Goal: Navigation & Orientation: Find specific page/section

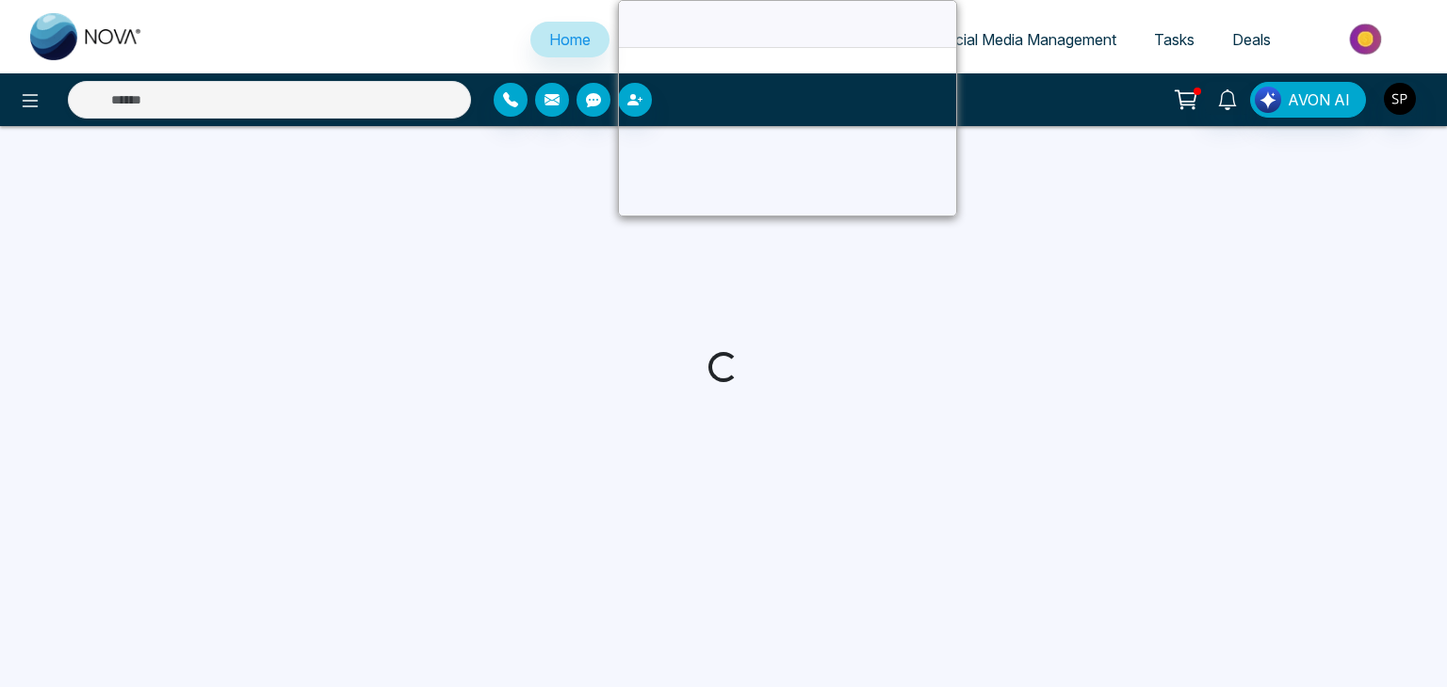
select select "*"
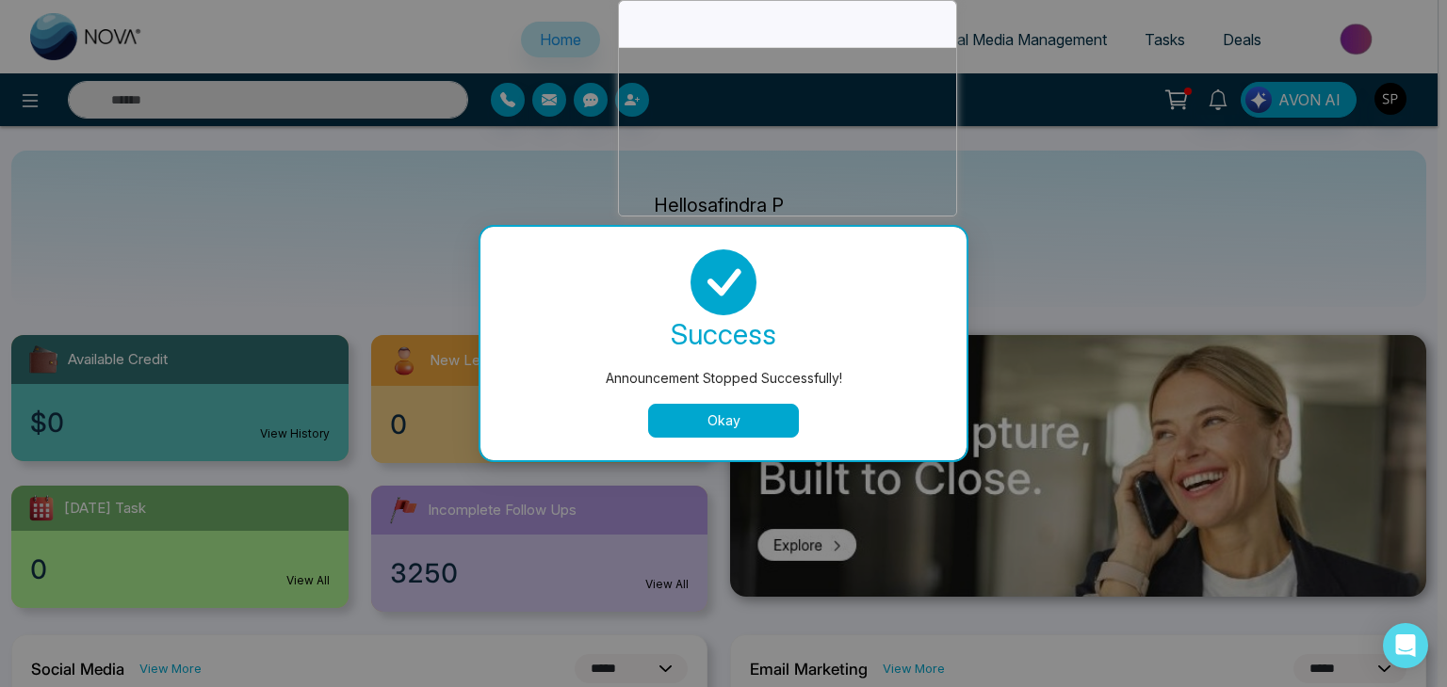
click at [738, 432] on button "Okay" at bounding box center [723, 421] width 151 height 34
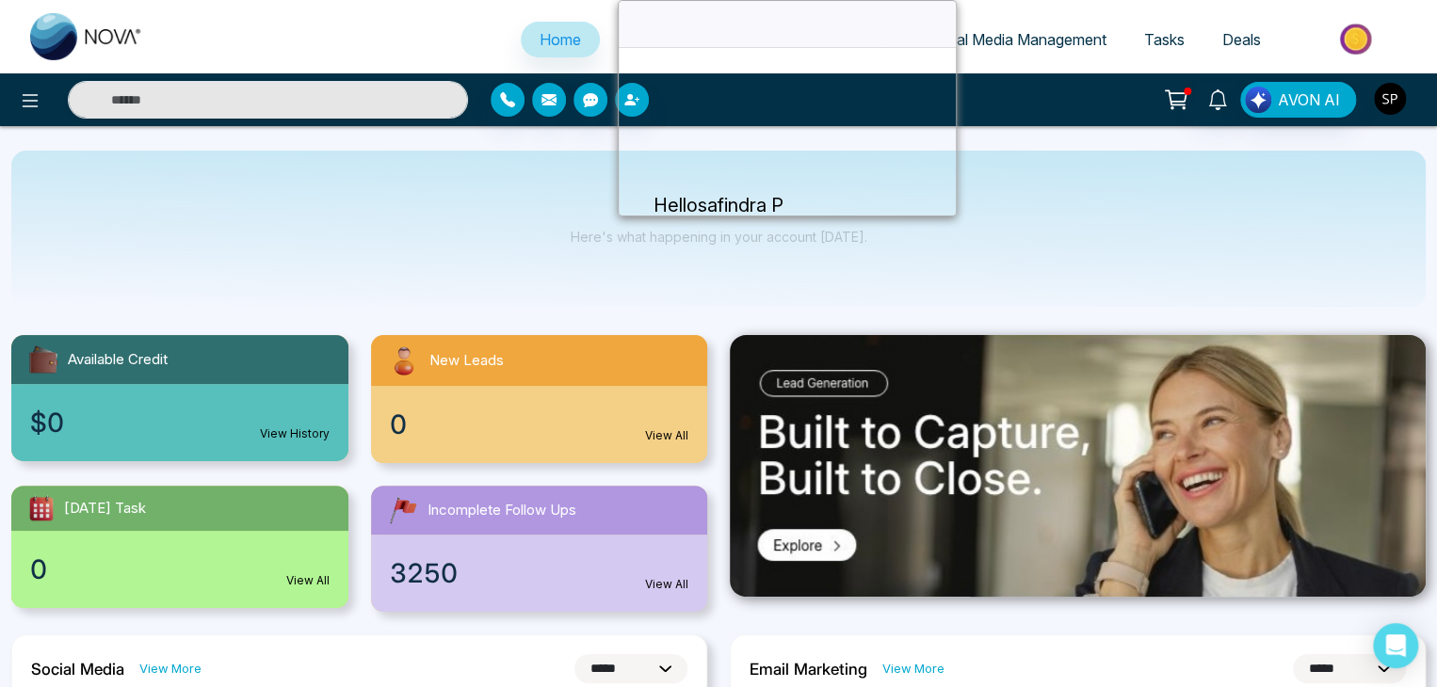
click at [1385, 102] on img "button" at bounding box center [1390, 99] width 32 height 32
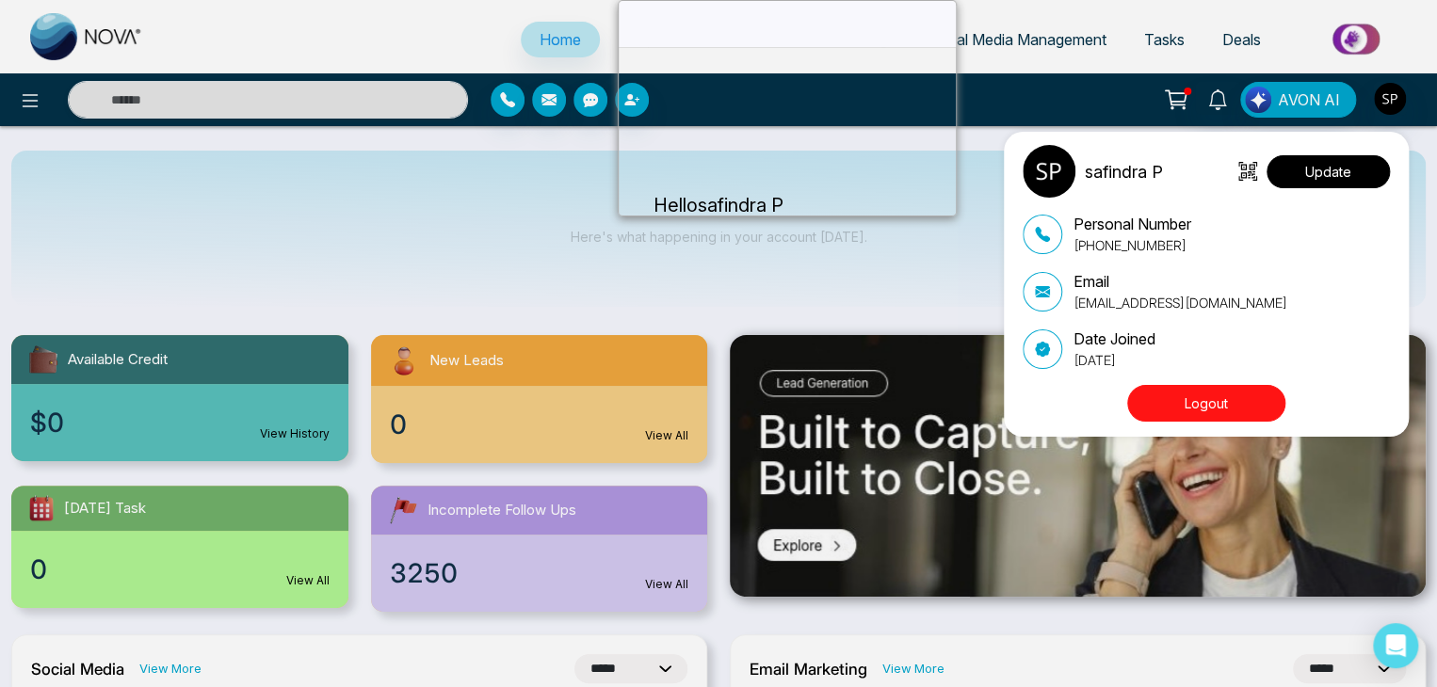
click at [1351, 166] on button "Update" at bounding box center [1328, 171] width 123 height 33
select select
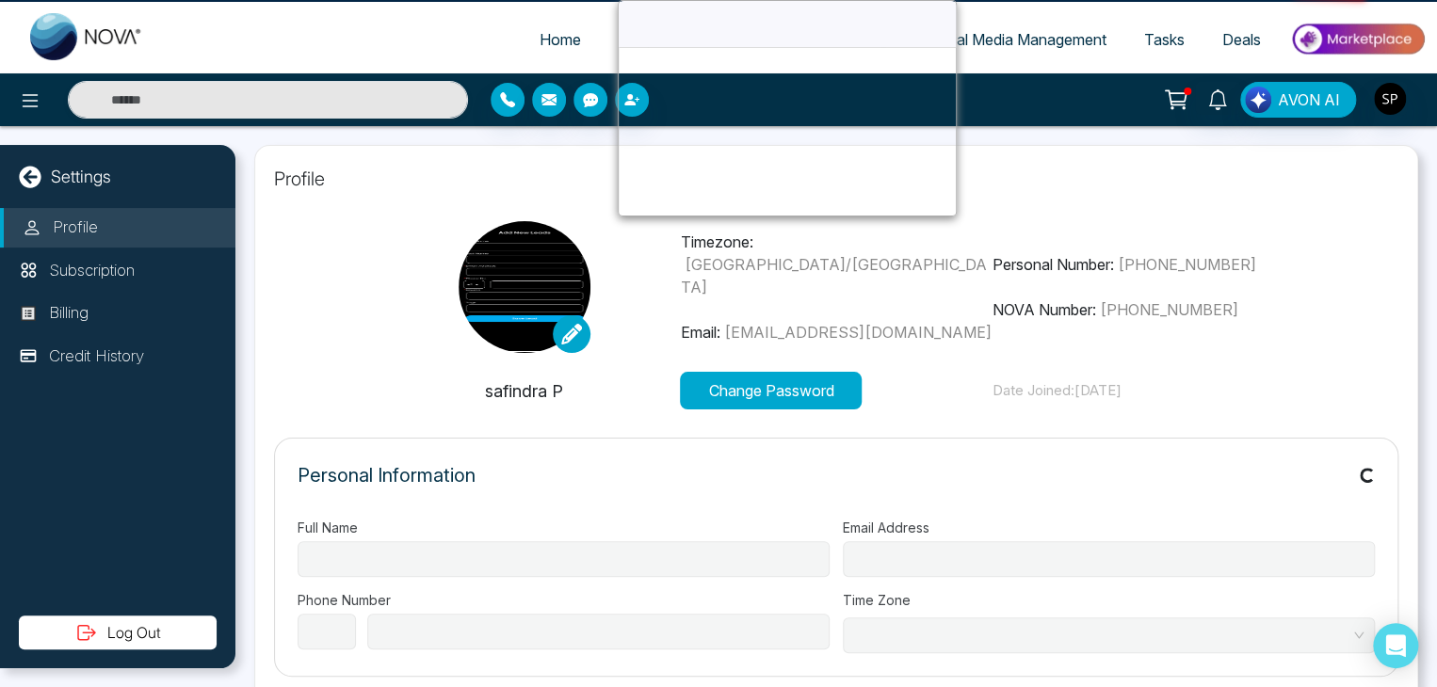
type input "**********"
select select "***"
type input "**********"
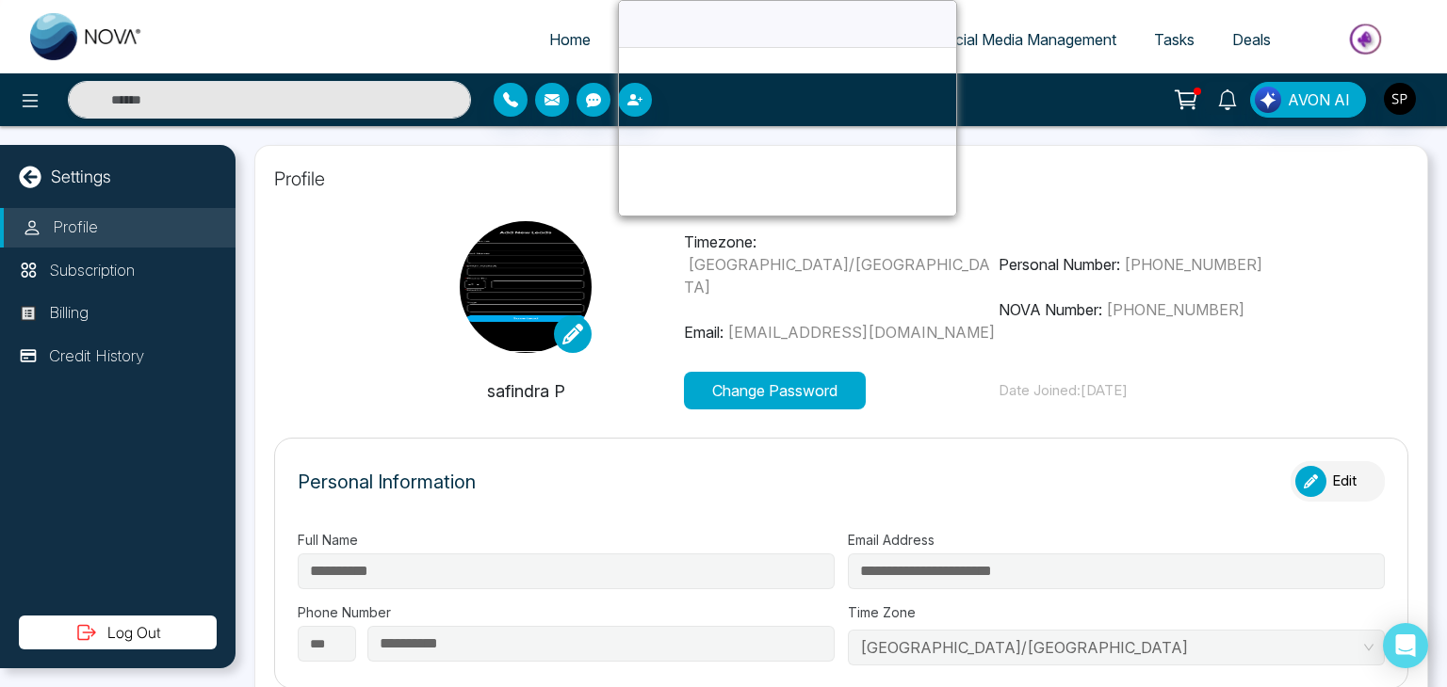
type input "**"
type input "**********"
click at [565, 41] on span "Home" at bounding box center [569, 39] width 41 height 19
select select "*"
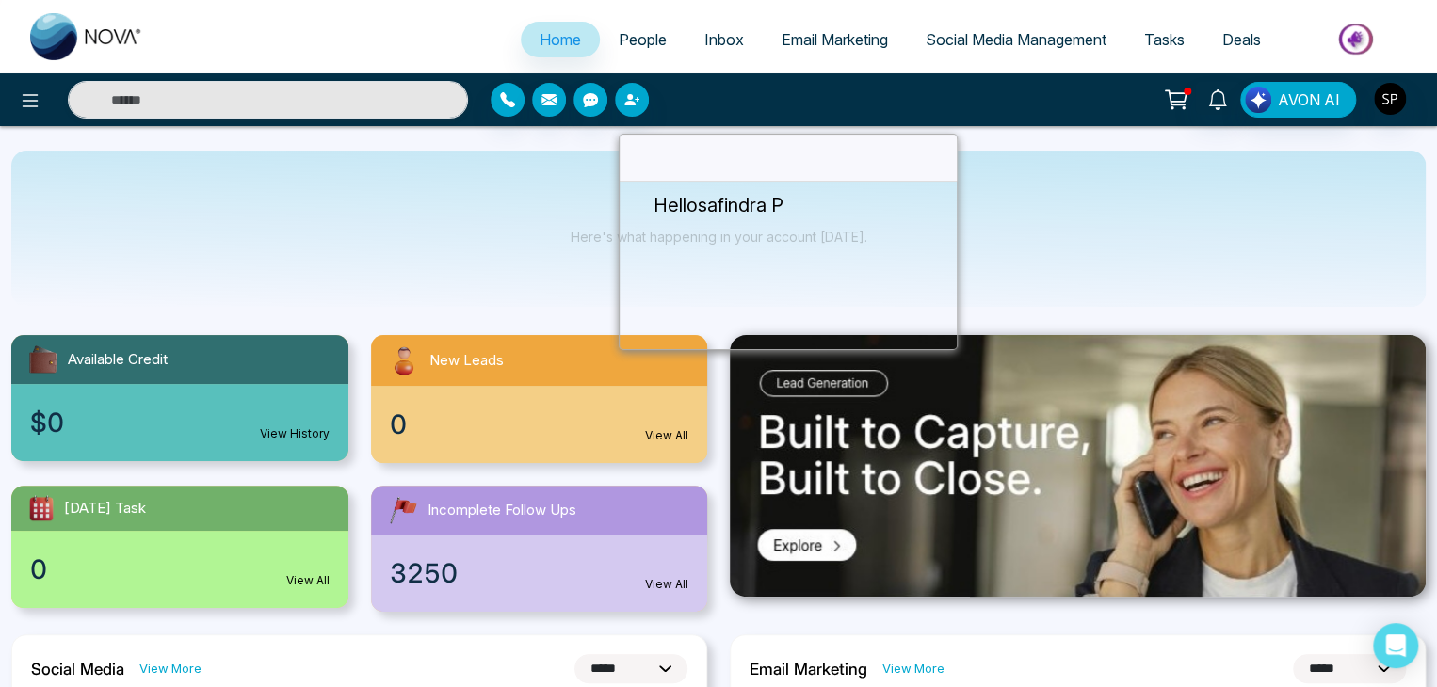
drag, startPoint x: 742, startPoint y: 16, endPoint x: 743, endPoint y: 150, distance: 133.7
click at [645, 37] on span "People" at bounding box center [643, 39] width 48 height 19
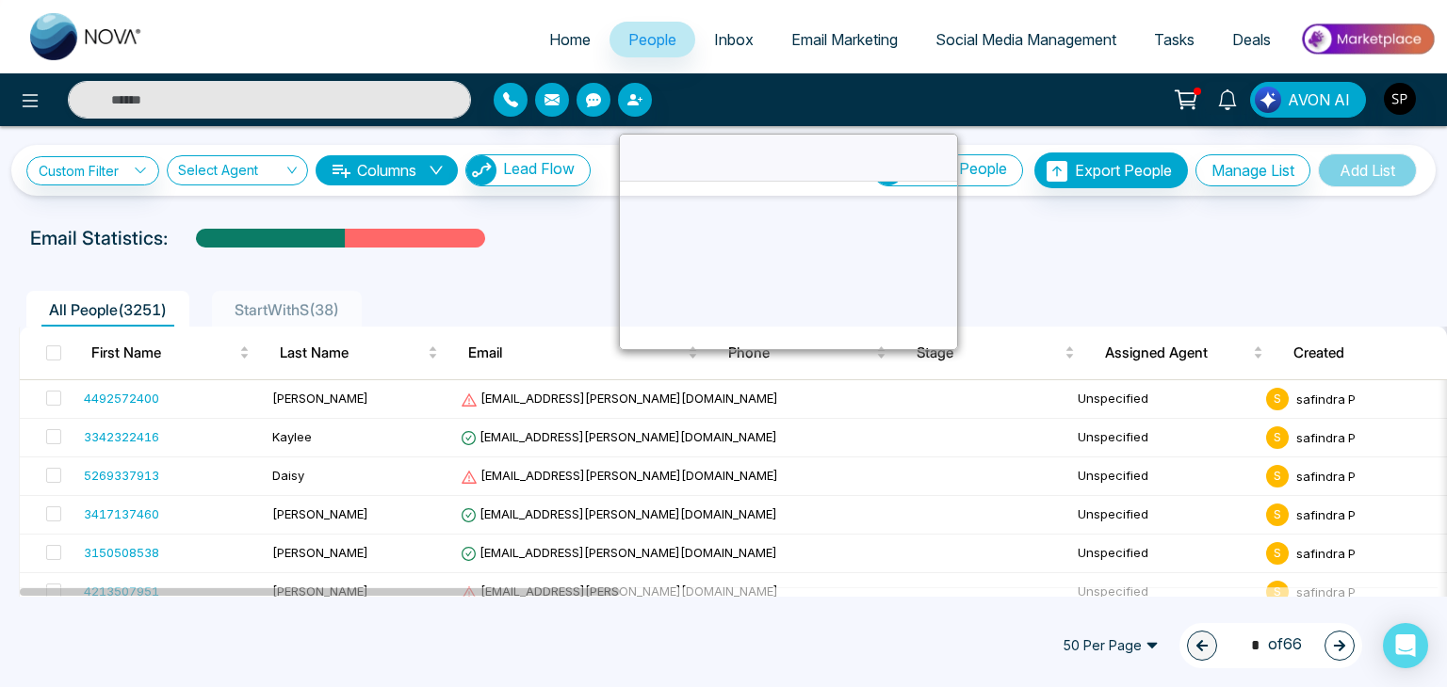
click at [733, 39] on span "Inbox" at bounding box center [734, 39] width 40 height 19
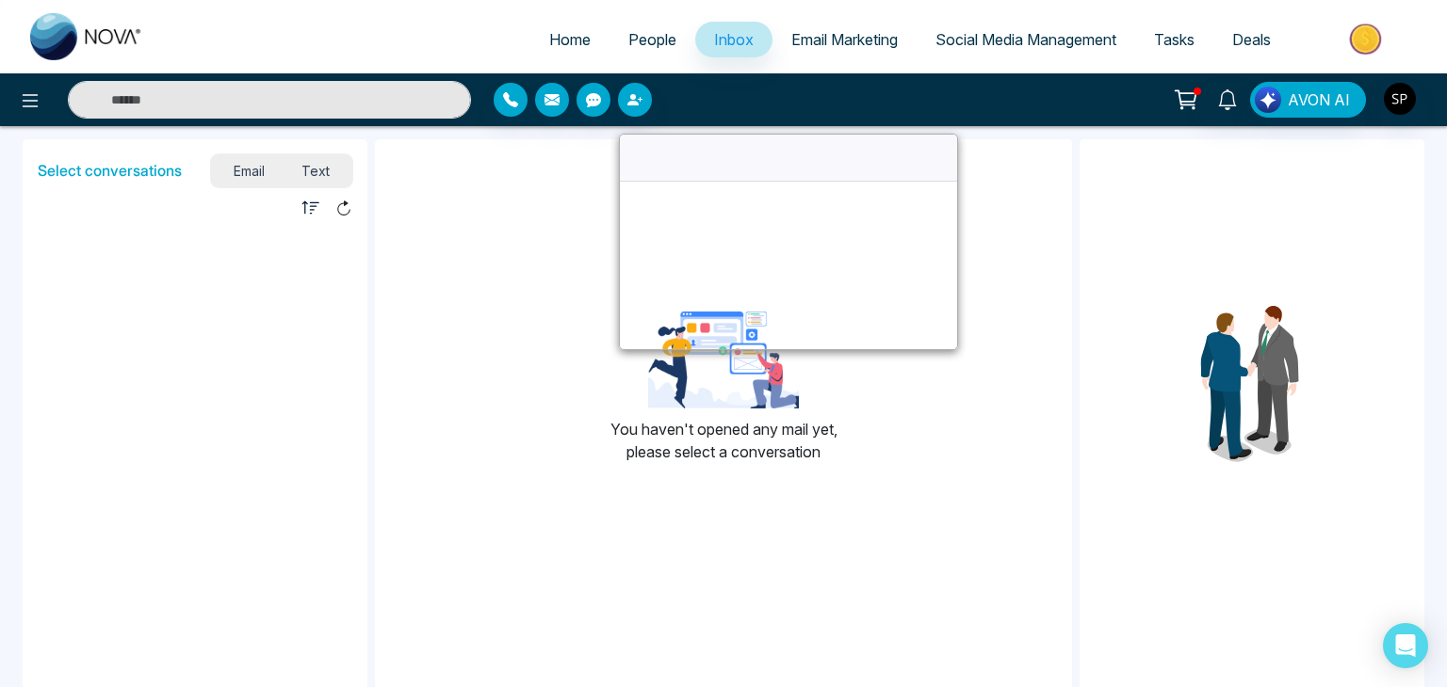
click at [831, 38] on span "Email Marketing" at bounding box center [844, 39] width 106 height 19
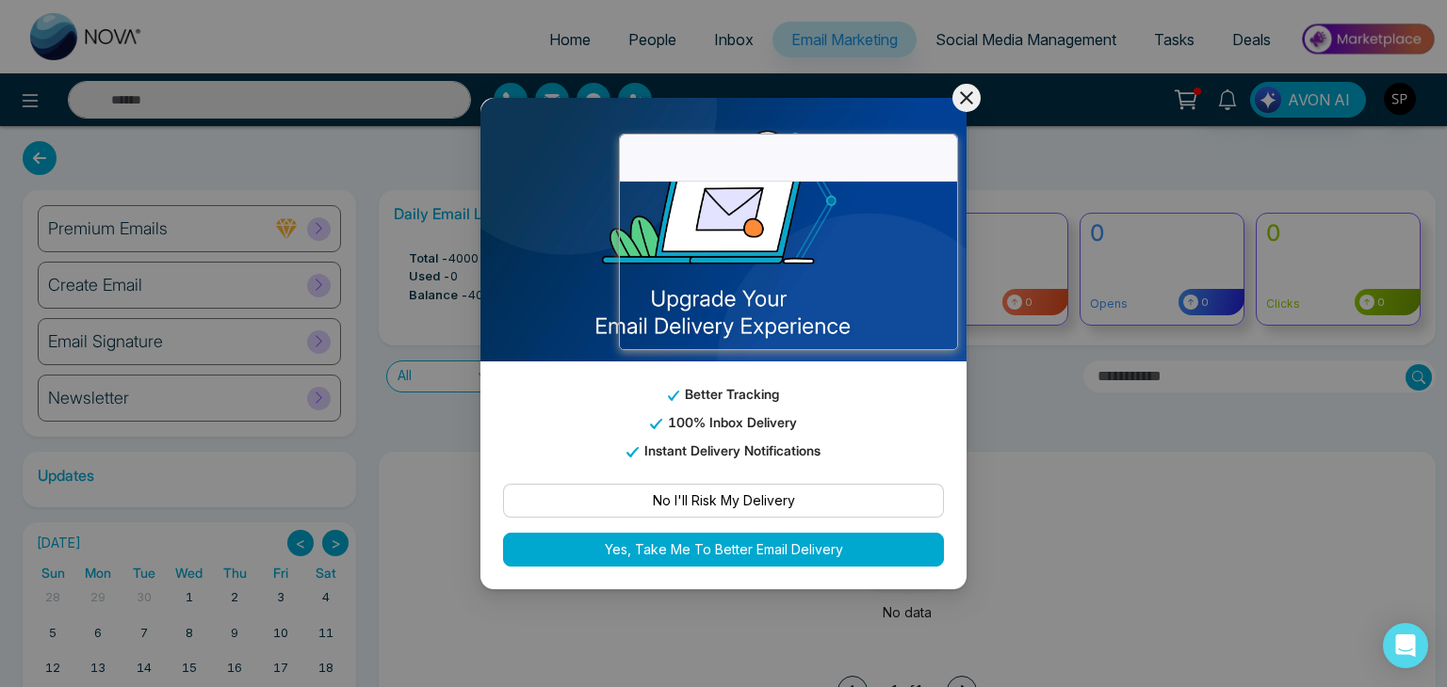
click at [970, 89] on icon at bounding box center [966, 98] width 23 height 23
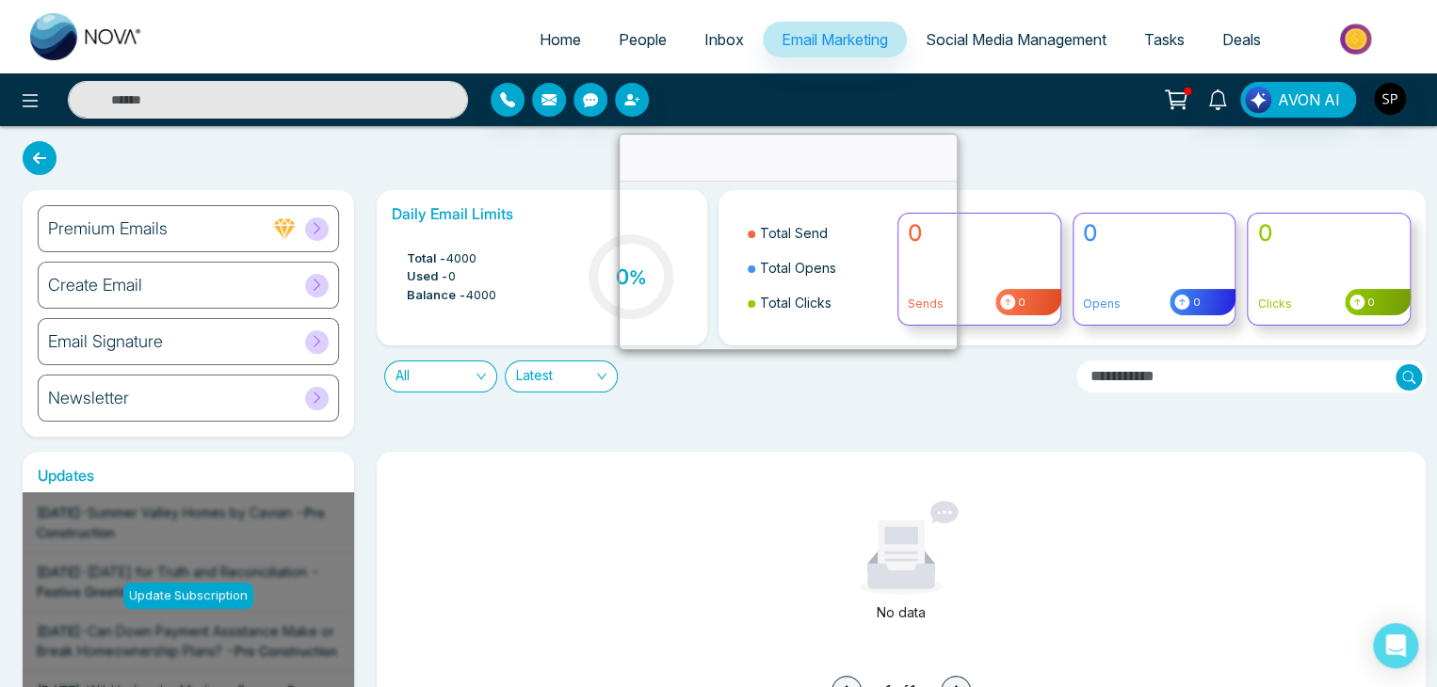
click at [1001, 35] on span "Social Media Management" at bounding box center [1016, 39] width 181 height 19
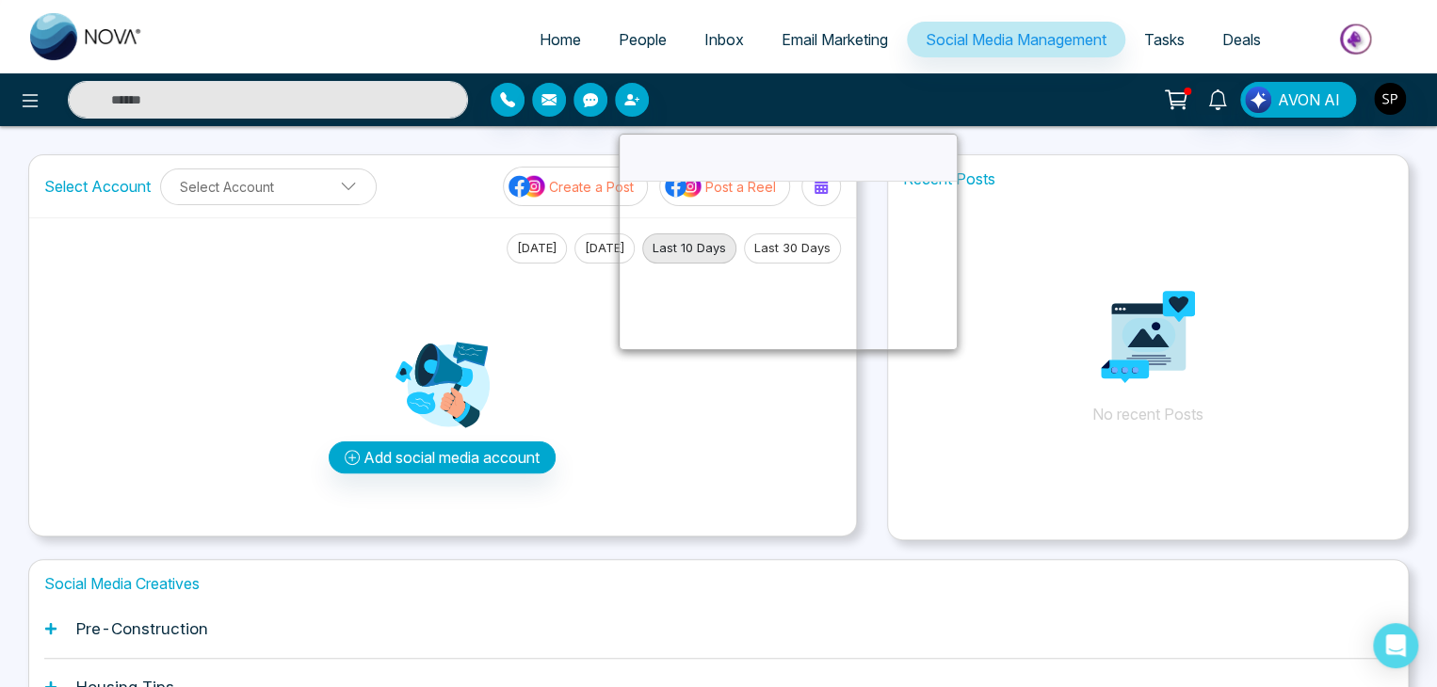
click at [1167, 34] on span "Tasks" at bounding box center [1164, 39] width 40 height 19
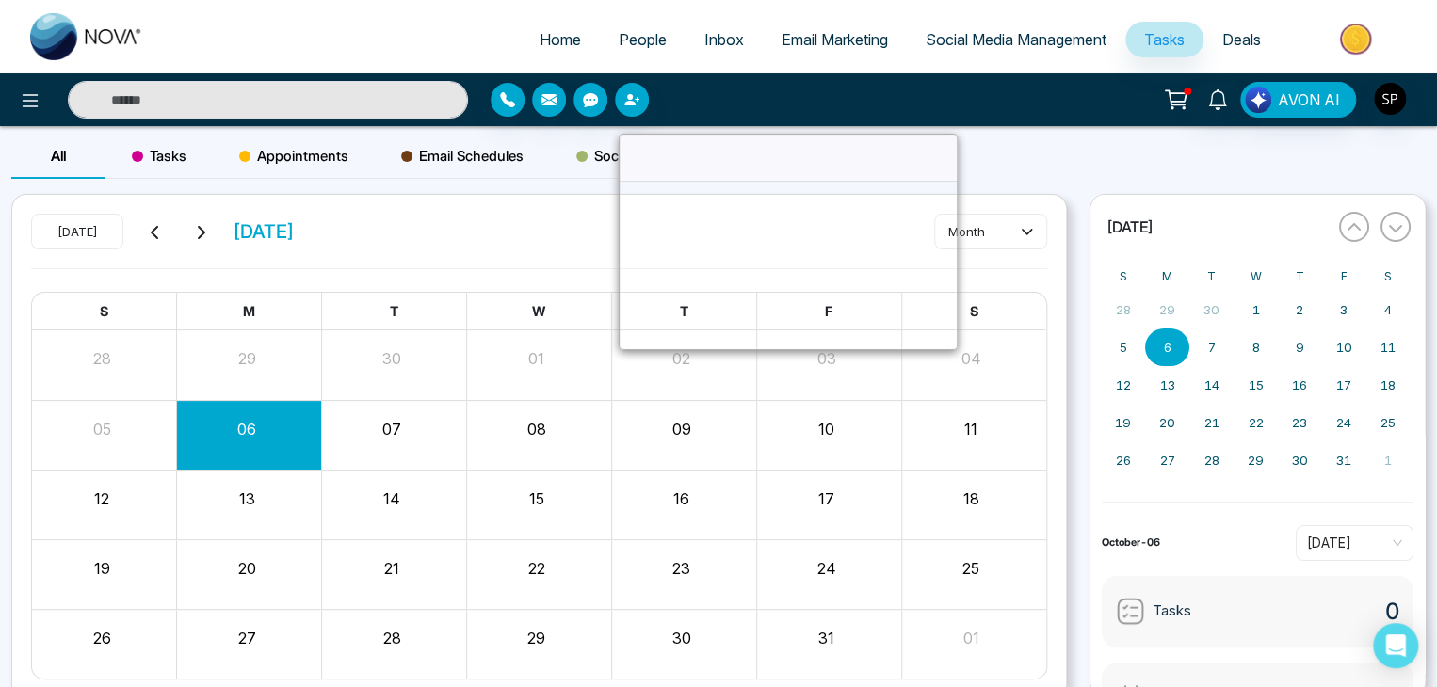
click at [1243, 35] on span "Deals" at bounding box center [1241, 39] width 39 height 19
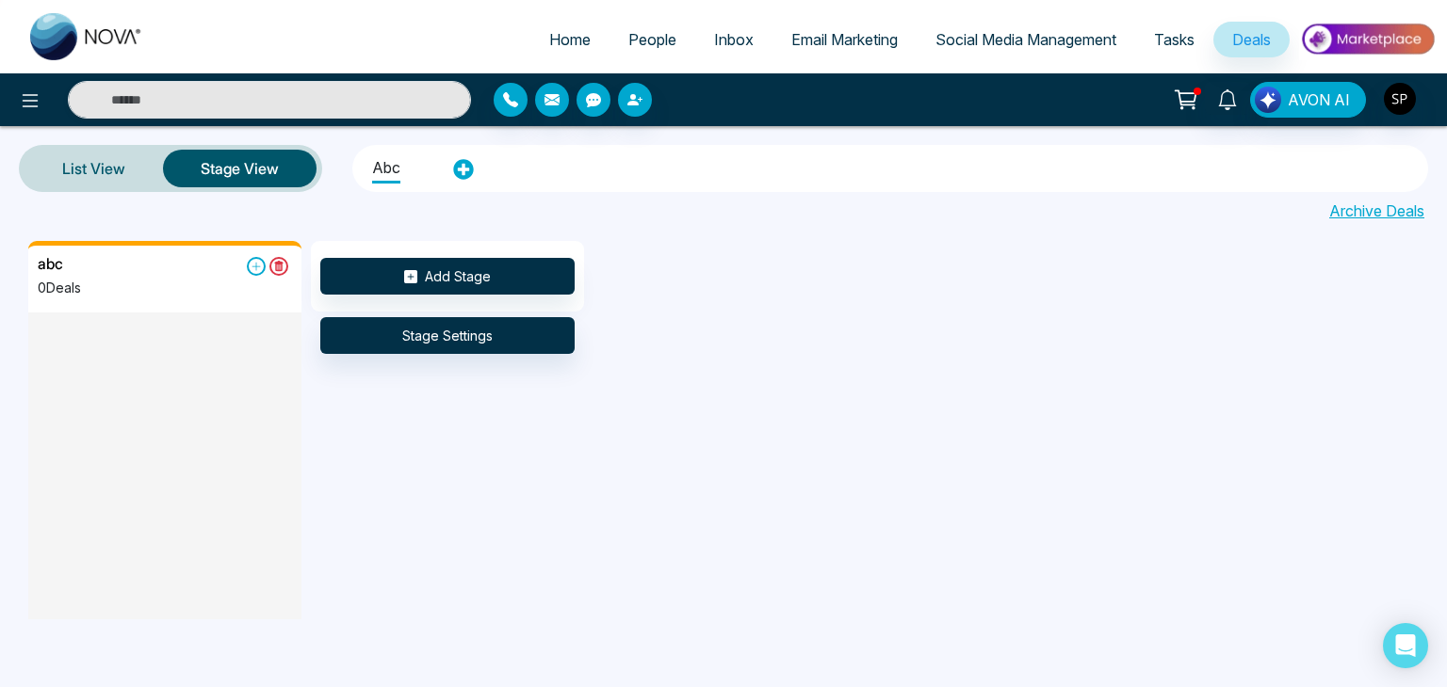
drag, startPoint x: 1259, startPoint y: 2, endPoint x: 1377, endPoint y: 321, distance: 340.3
click at [1377, 321] on div "abc 0 Deals Add Stage Stage Settings" at bounding box center [751, 430] width 1447 height 379
click at [549, 42] on span "Home" at bounding box center [569, 39] width 41 height 19
select select "*"
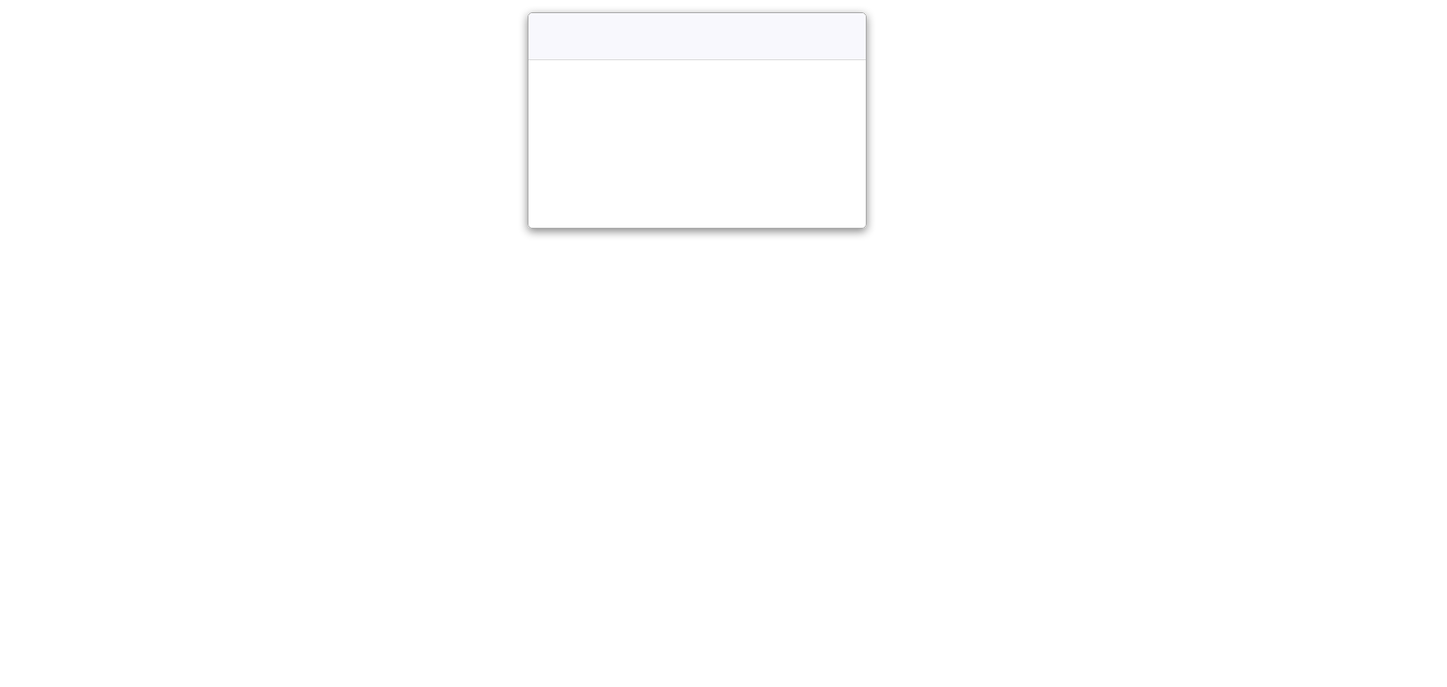
select select "*"
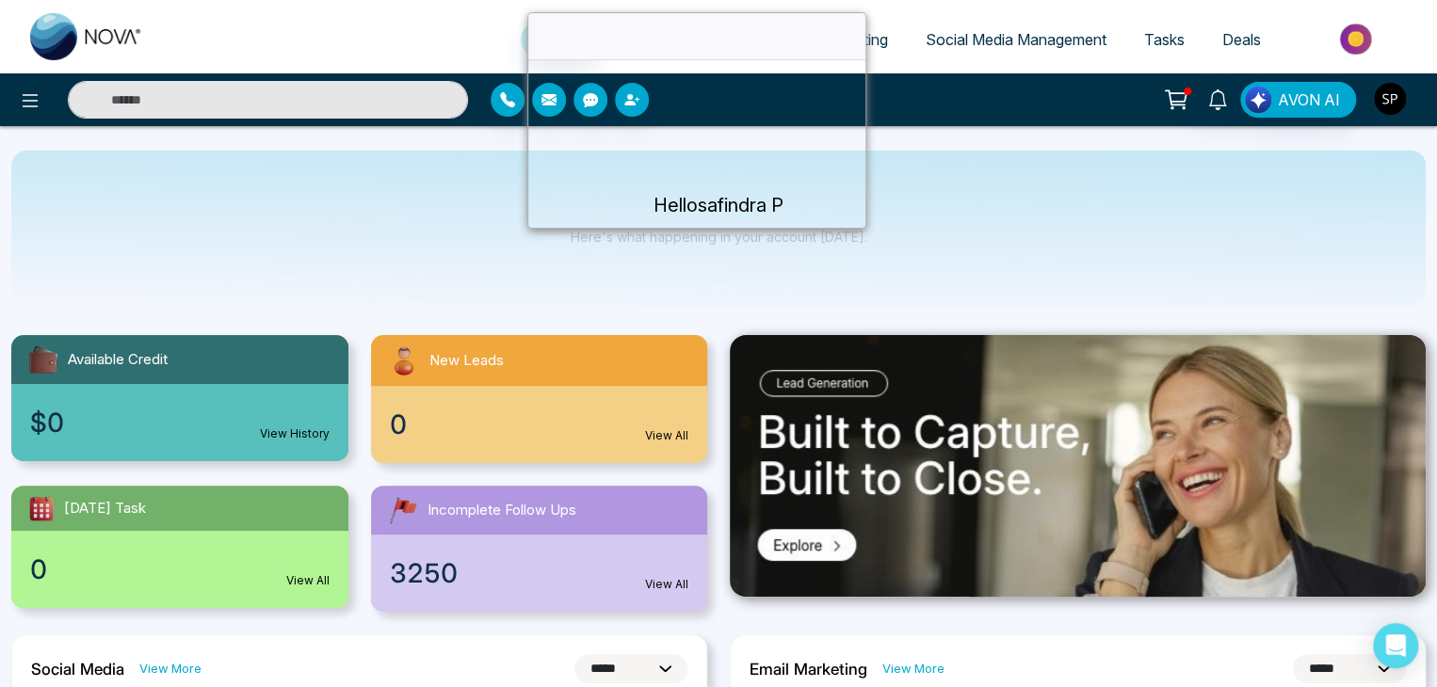
click at [1387, 94] on img "button" at bounding box center [1390, 99] width 32 height 32
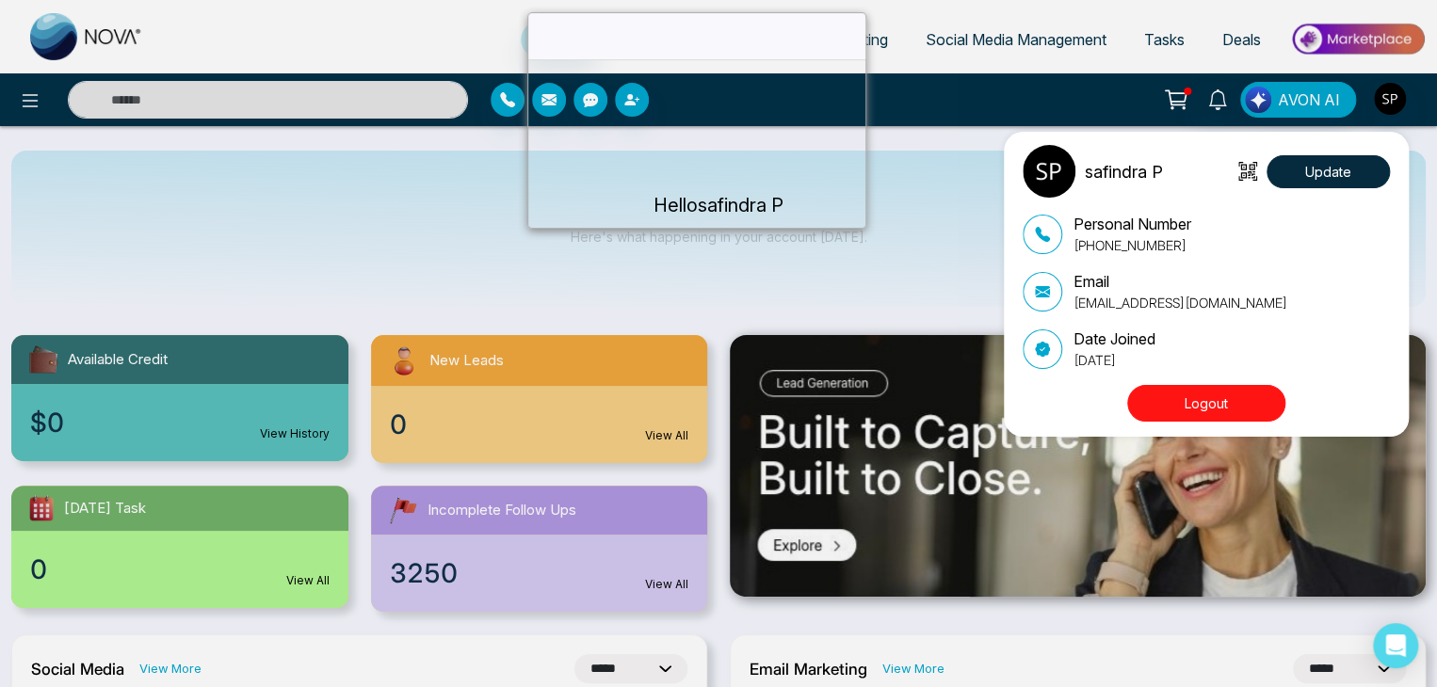
click at [1232, 398] on button "Logout" at bounding box center [1206, 403] width 158 height 37
